Goal: Obtain resource: Obtain resource

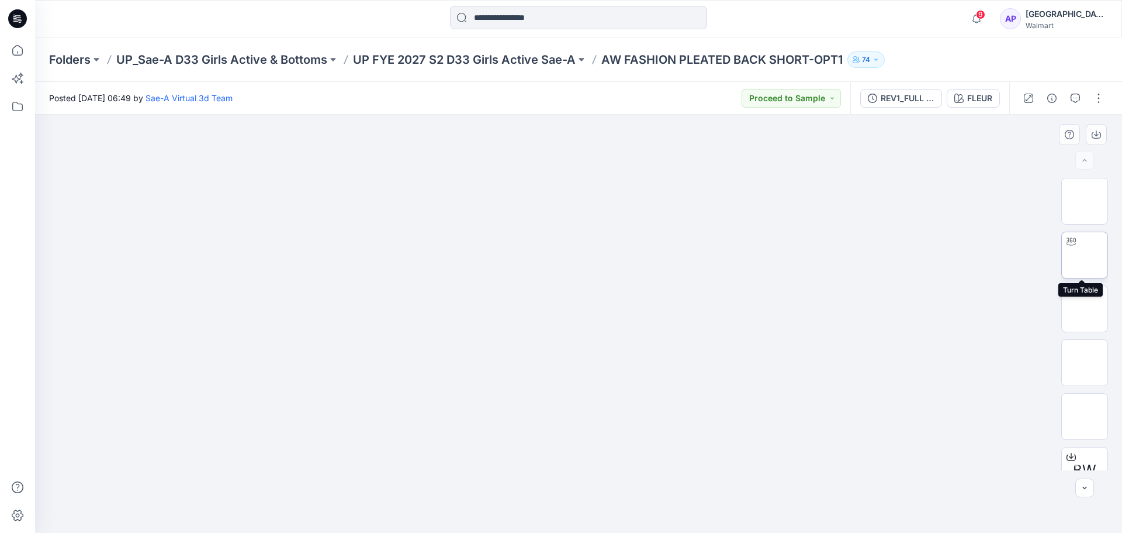
click at [1085, 255] on img at bounding box center [1085, 255] width 0 height 0
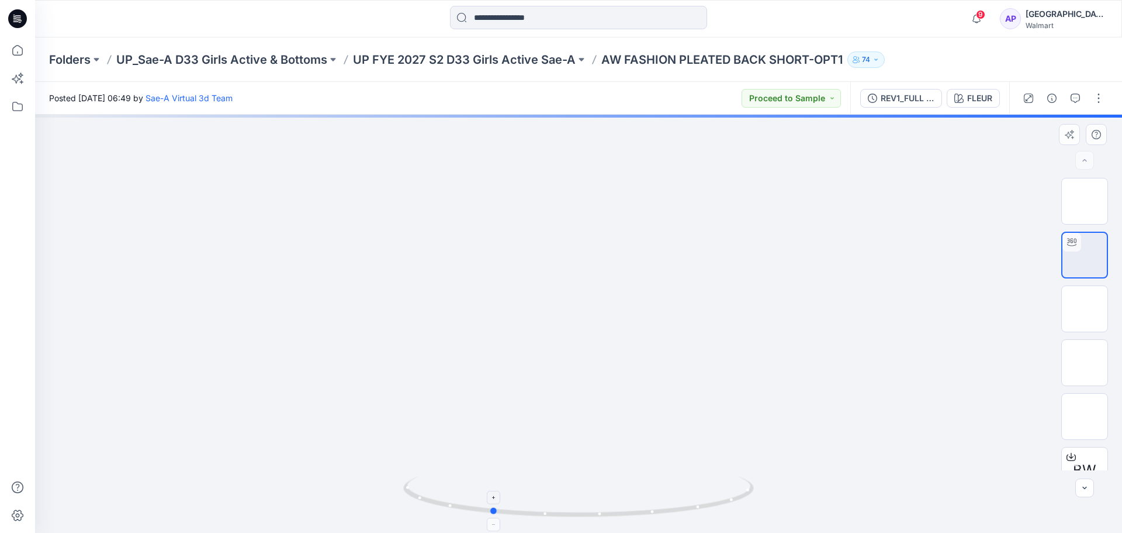
drag, startPoint x: 725, startPoint y: 510, endPoint x: 638, endPoint y: 502, distance: 88.0
click at [638, 502] on icon at bounding box center [580, 498] width 354 height 44
drag, startPoint x: 588, startPoint y: 450, endPoint x: 612, endPoint y: 363, distance: 90.3
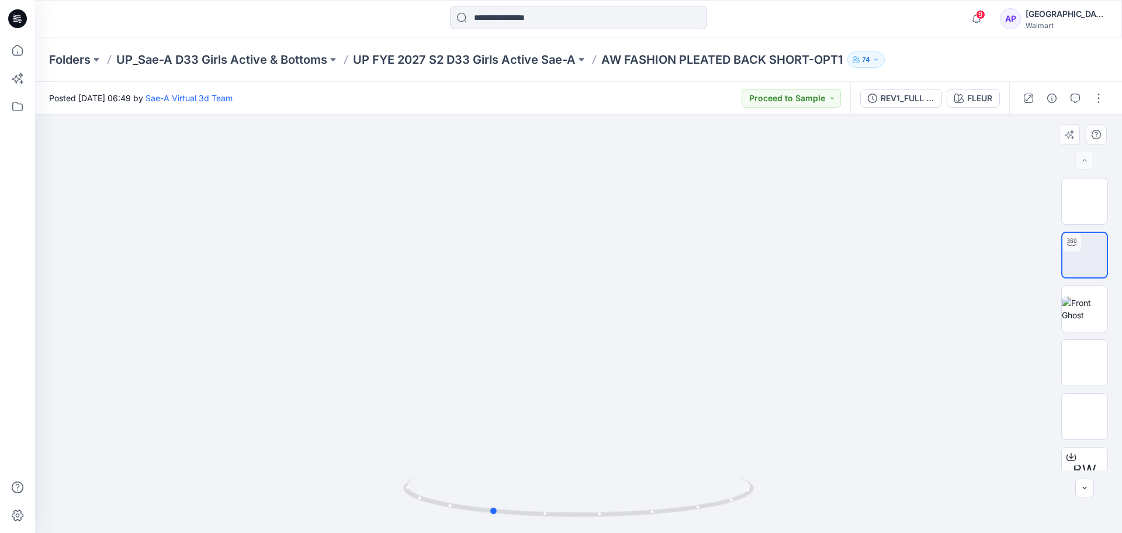
drag, startPoint x: 590, startPoint y: 471, endPoint x: 729, endPoint y: 424, distance: 147.3
click at [676, 444] on div at bounding box center [578, 324] width 1087 height 418
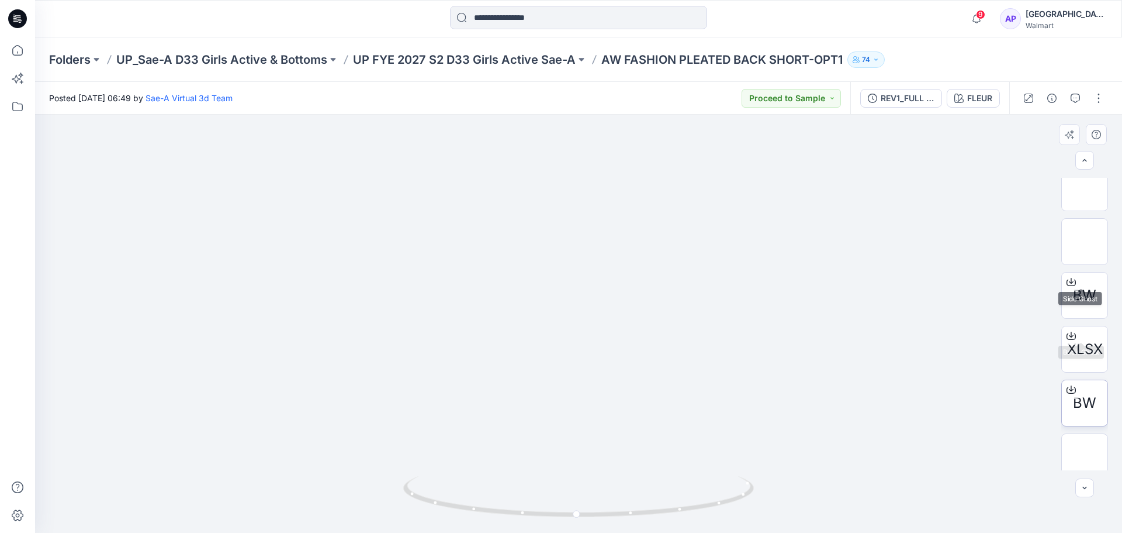
scroll to position [175, 0]
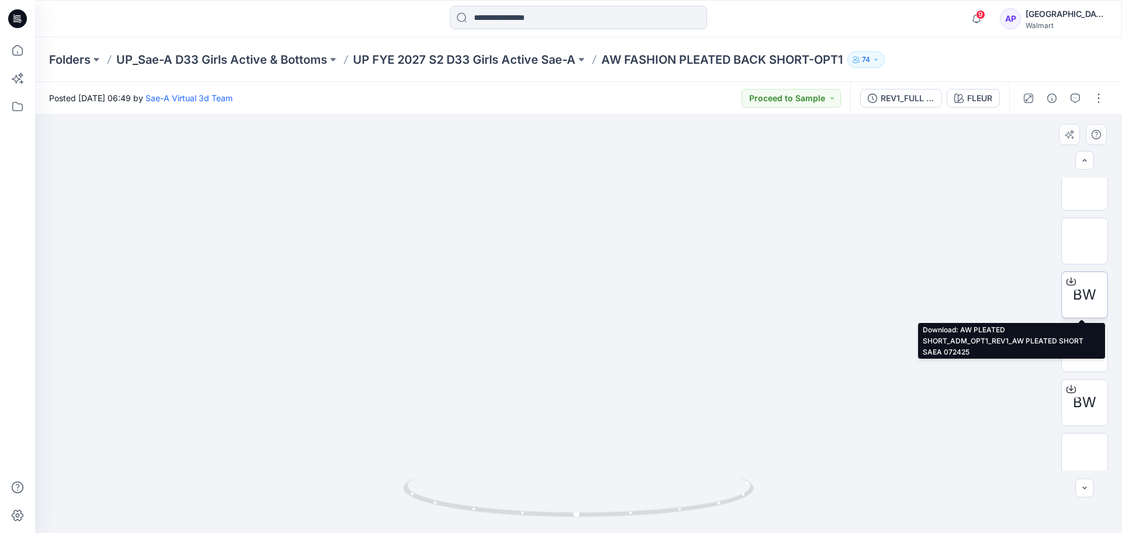
click at [1074, 289] on div at bounding box center [1071, 281] width 19 height 19
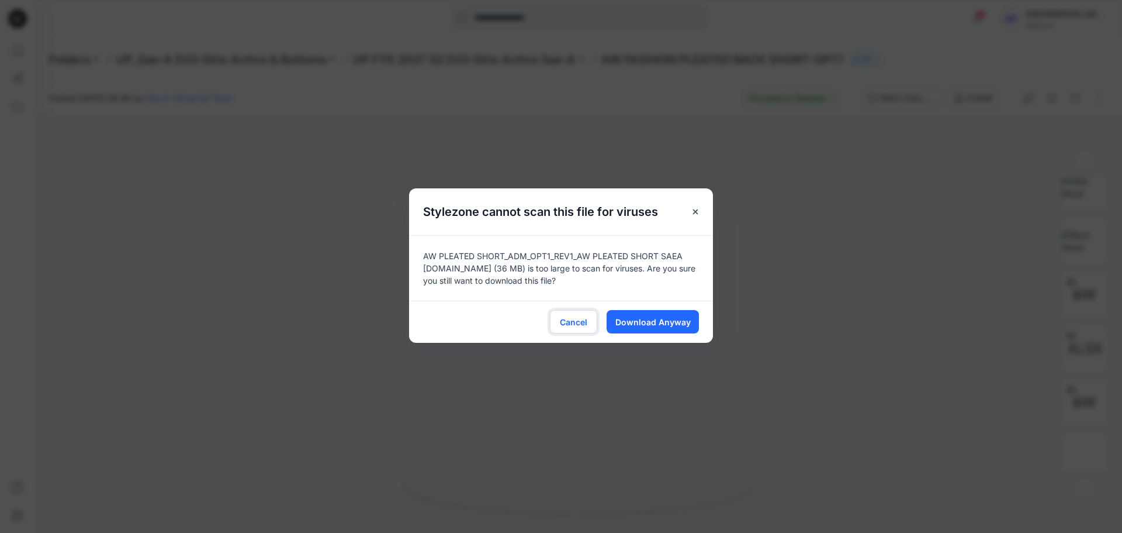
click at [583, 325] on span "Cancel" at bounding box center [573, 322] width 27 height 12
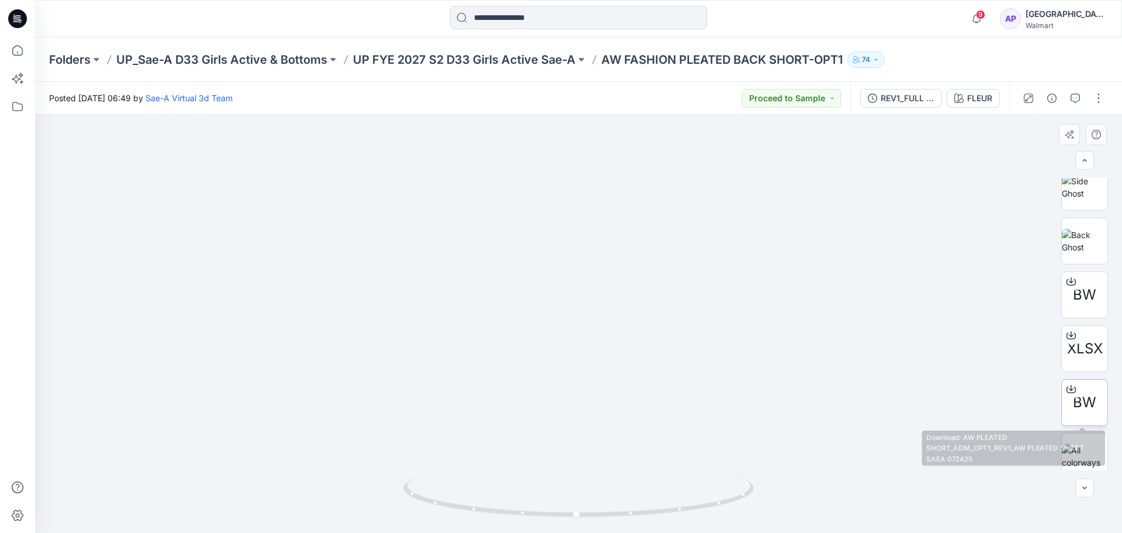
click at [1073, 400] on span "BW" at bounding box center [1084, 402] width 23 height 21
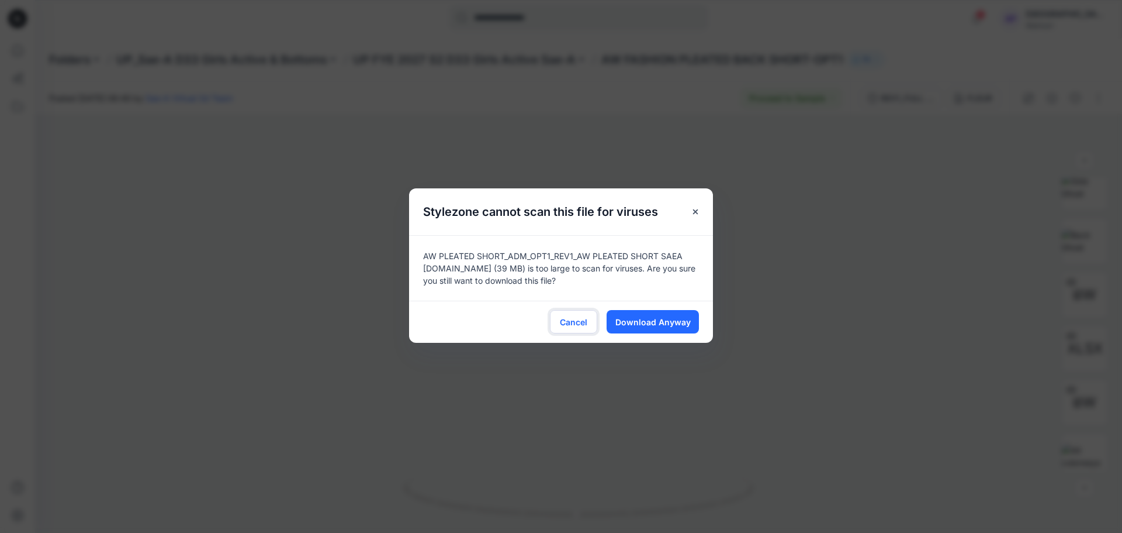
click at [576, 321] on span "Cancel" at bounding box center [573, 322] width 27 height 12
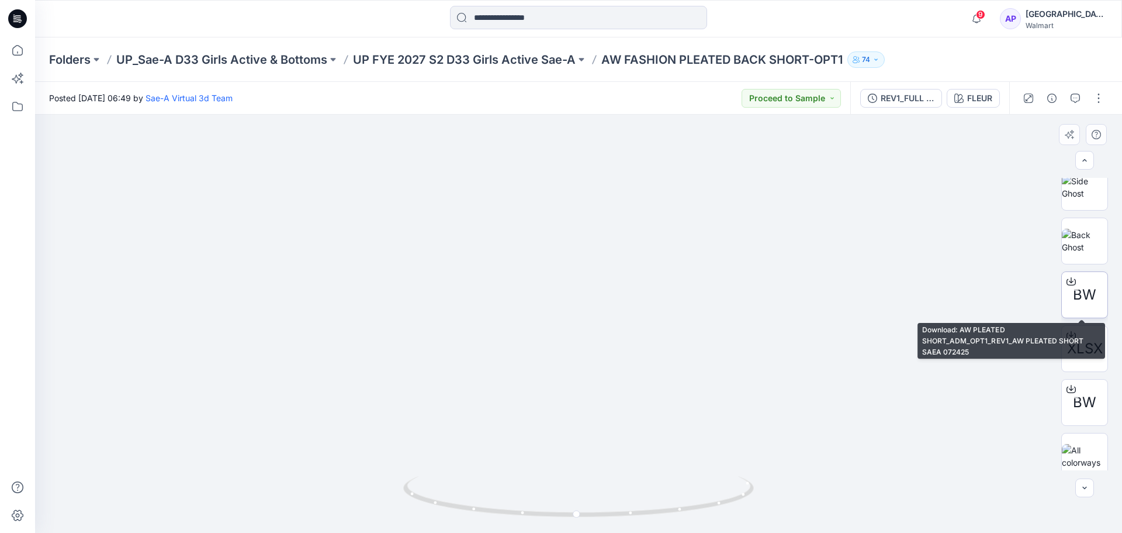
click at [1070, 300] on div "BW" at bounding box center [1085, 294] width 47 height 47
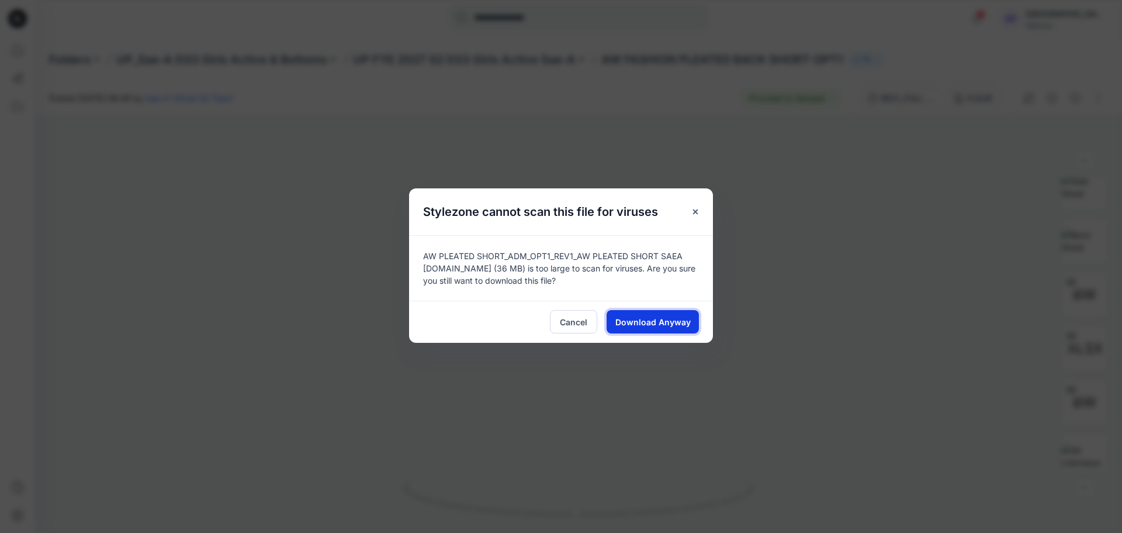
click at [677, 319] on span "Download Anyway" at bounding box center [653, 322] width 75 height 12
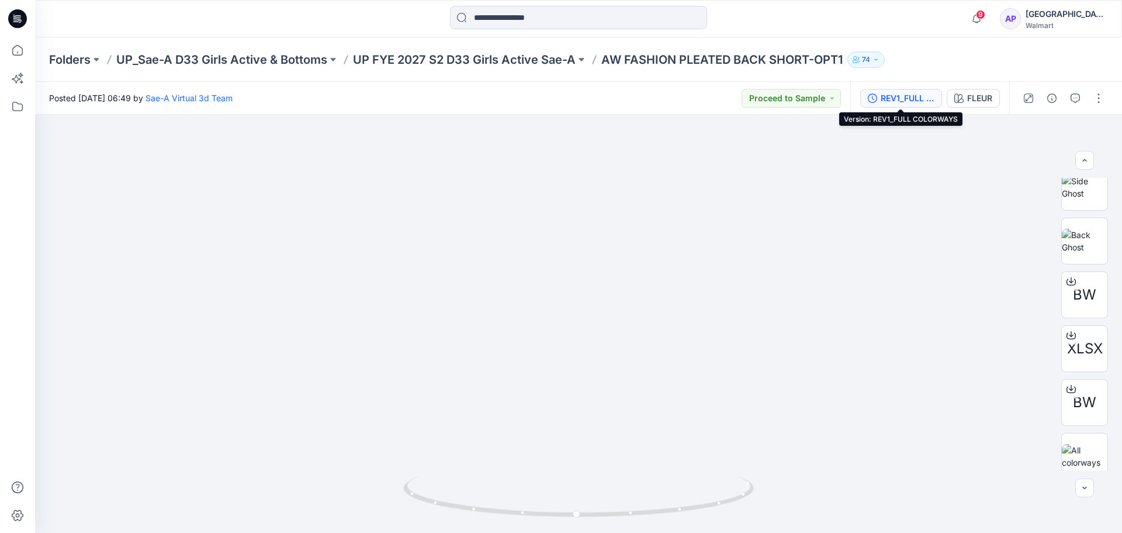
click at [916, 94] on div "REV1_FULL COLORWAYS" at bounding box center [908, 98] width 54 height 13
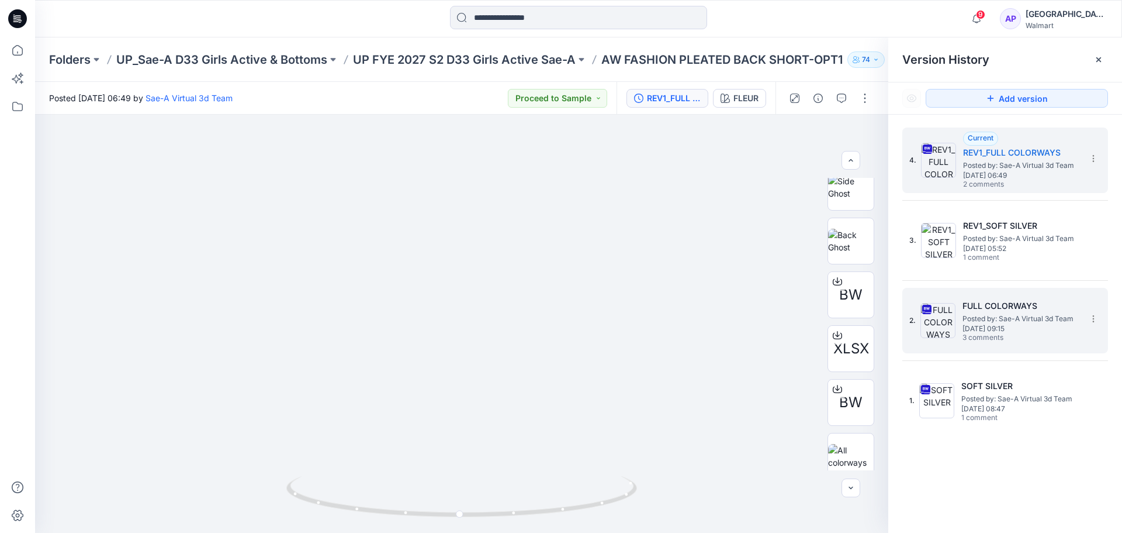
click at [1011, 289] on div "2. FULL COLORWAYS Posted by: Sae-A Virtual 3d Team [DATE] 09:15 3 comments" at bounding box center [1006, 320] width 206 height 65
click at [1015, 295] on div "2. FULL COLORWAYS Posted by: Sae-A Virtual 3d Team [DATE] 09:15 3 comments" at bounding box center [997, 320] width 175 height 56
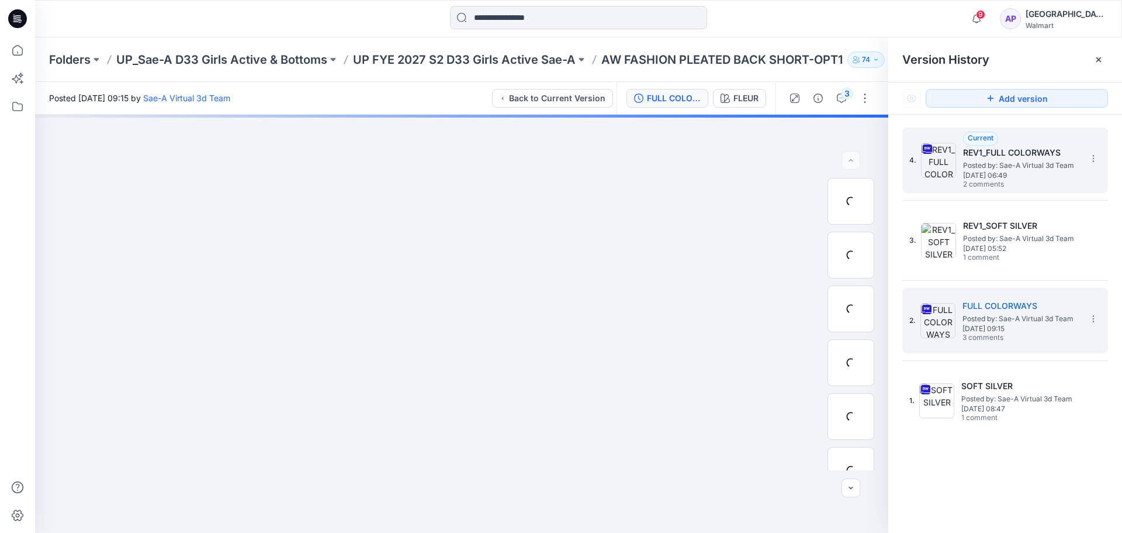
click at [1000, 175] on span "[DATE] 06:49" at bounding box center [1021, 175] width 117 height 8
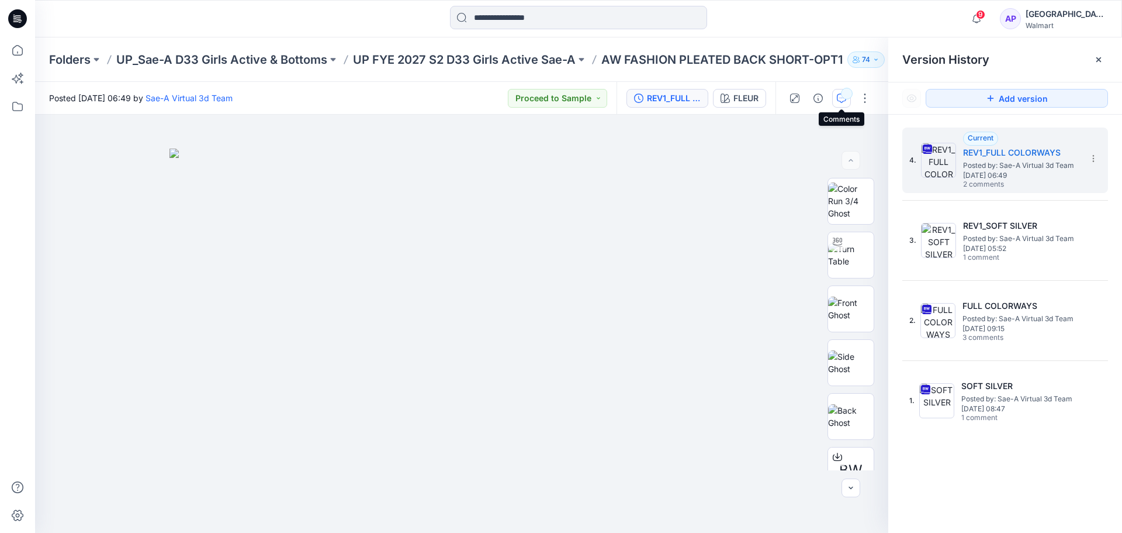
click at [849, 98] on div "button" at bounding box center [847, 94] width 12 height 12
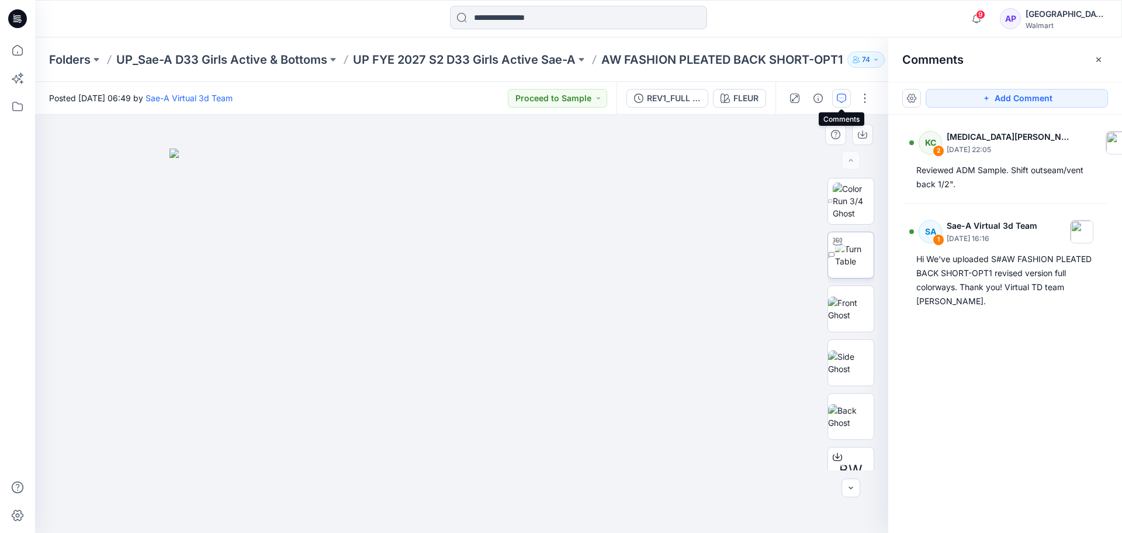
click at [871, 257] on div at bounding box center [851, 254] width 47 height 47
drag, startPoint x: 579, startPoint y: 506, endPoint x: 548, endPoint y: 503, distance: 31.1
click at [548, 503] on icon at bounding box center [463, 498] width 354 height 44
drag, startPoint x: 590, startPoint y: 506, endPoint x: 366, endPoint y: 506, distance: 223.9
click at [366, 506] on icon at bounding box center [463, 498] width 354 height 44
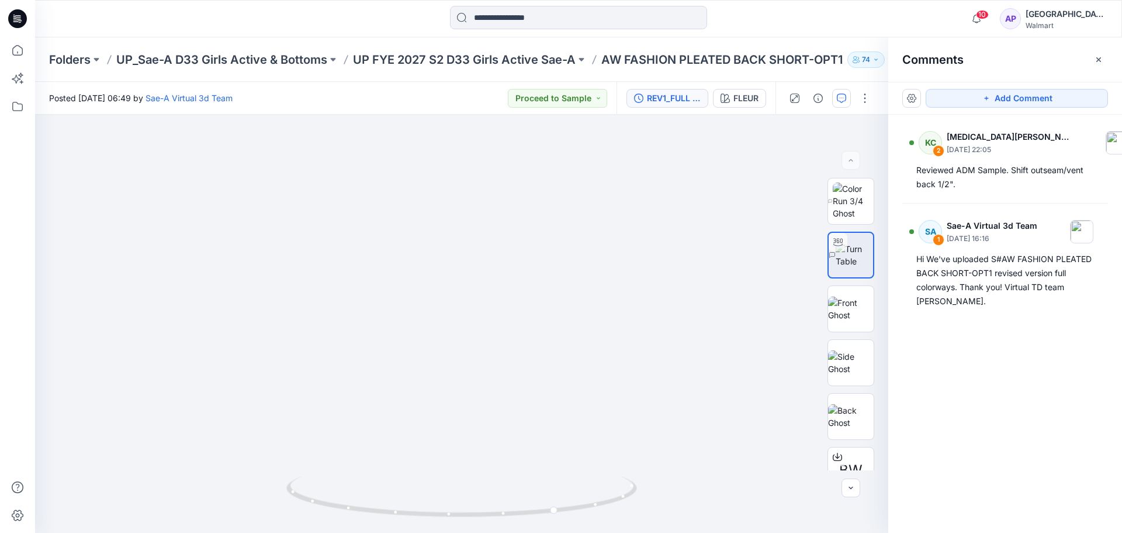
click at [642, 98] on icon "button" at bounding box center [638, 98] width 9 height 9
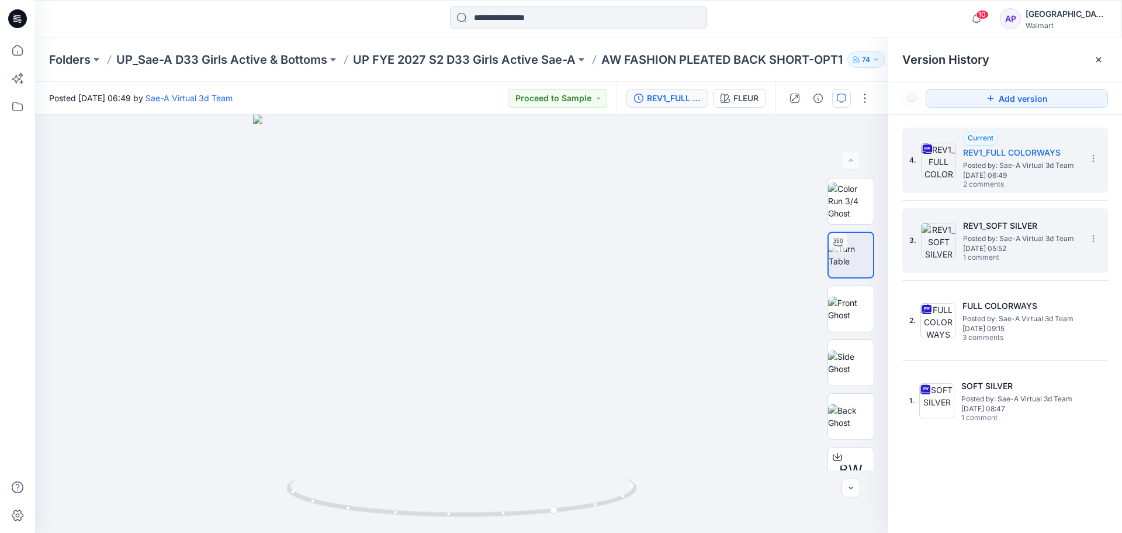
click at [1070, 251] on span "[DATE] 05:52" at bounding box center [1021, 248] width 117 height 8
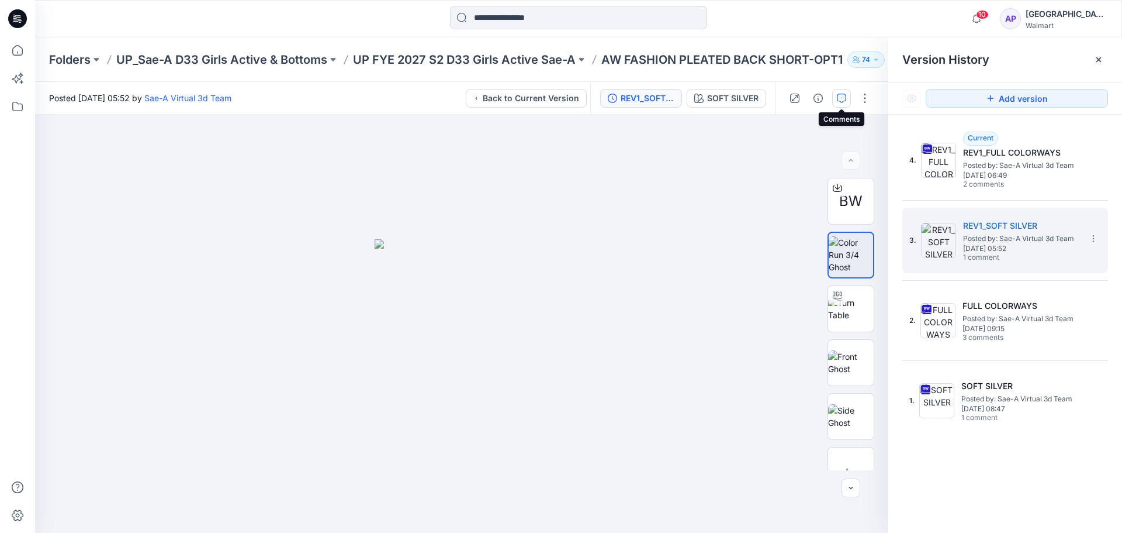
click at [837, 94] on icon "button" at bounding box center [841, 98] width 9 height 9
